Goal: Book appointment/travel/reservation

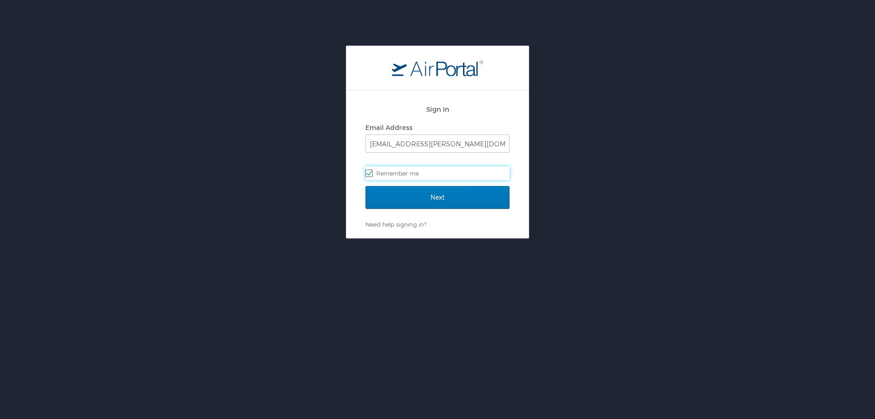
click at [406, 181] on div "Sign In Email Address mark.rusciano@shipmonk.com Remember me" at bounding box center [438, 143] width 144 height 88
click at [409, 187] on form "Sign In Email Address mark.rusciano@shipmonk.com Remember me Next" at bounding box center [438, 159] width 144 height 121
click at [412, 205] on input "Next" at bounding box center [438, 197] width 144 height 23
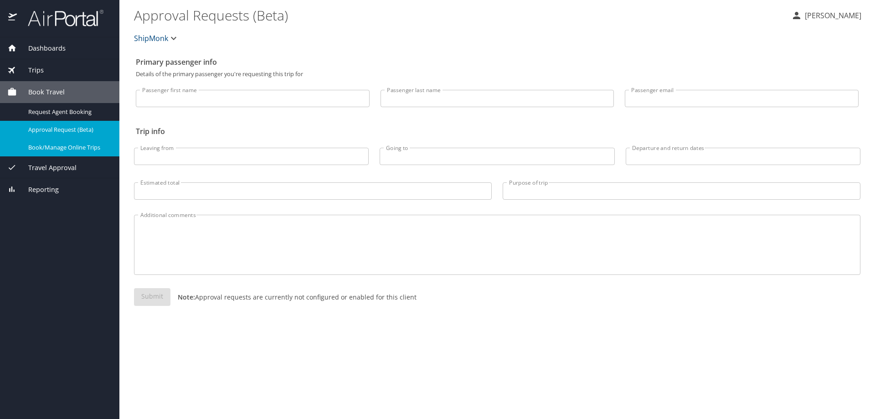
click at [61, 143] on span "Book/Manage Online Trips" at bounding box center [68, 147] width 80 height 9
